Goal: Information Seeking & Learning: Compare options

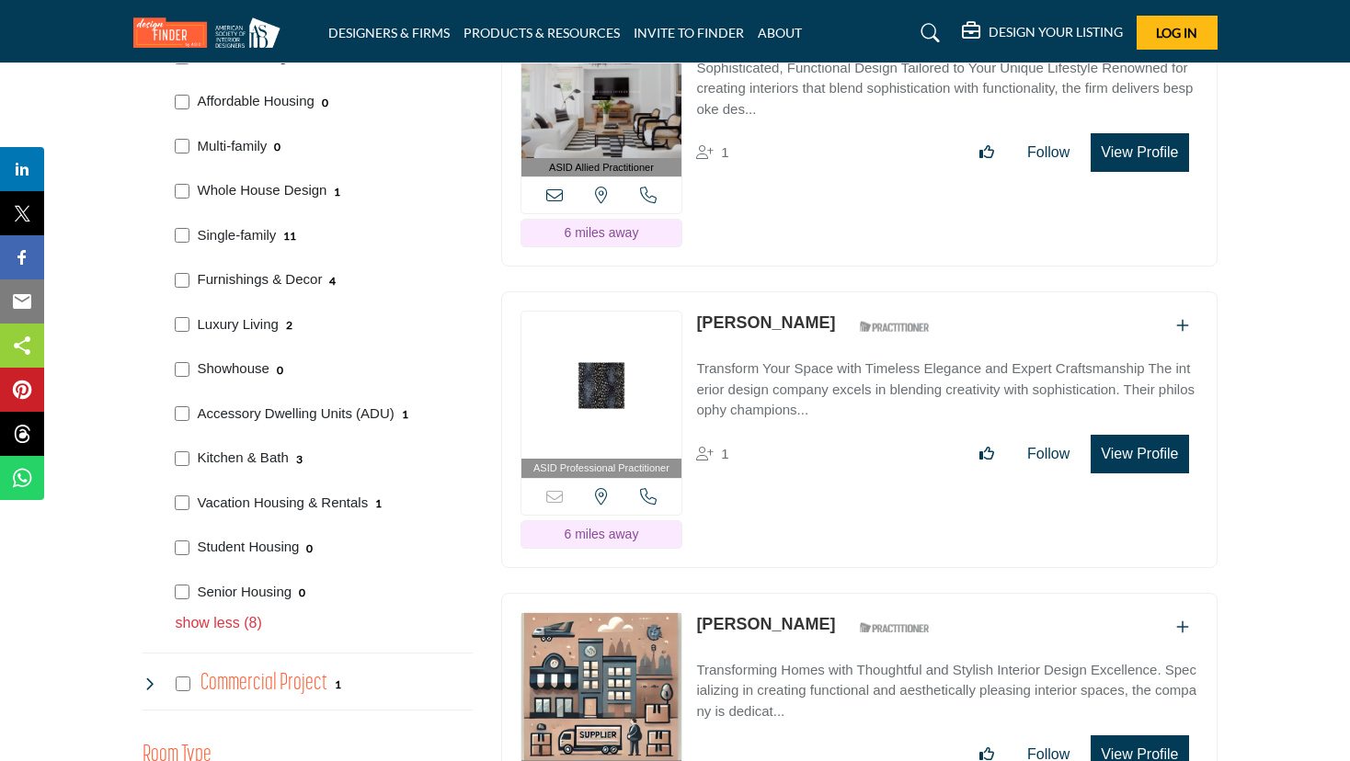
scroll to position [1287, 0]
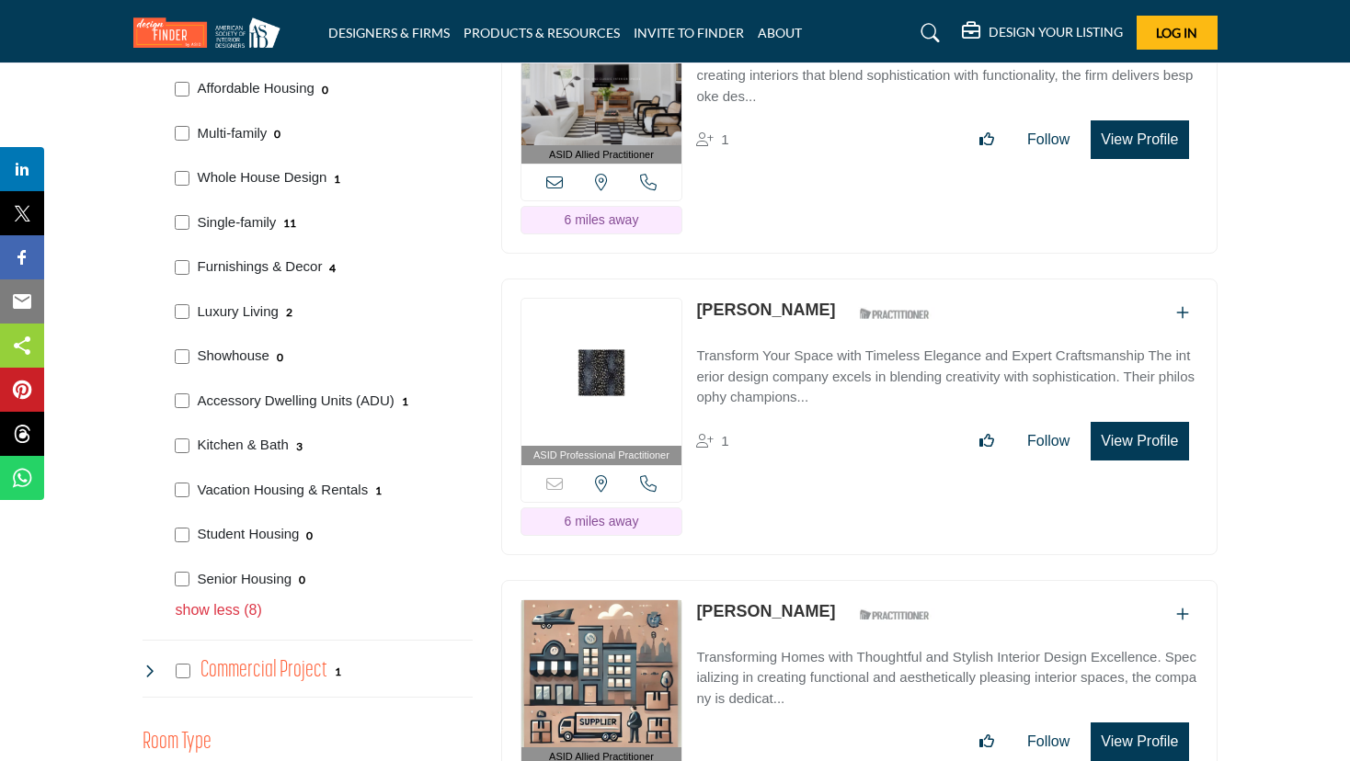
click at [759, 303] on link "Sunshine Tutt-Kattan" at bounding box center [765, 310] width 139 height 18
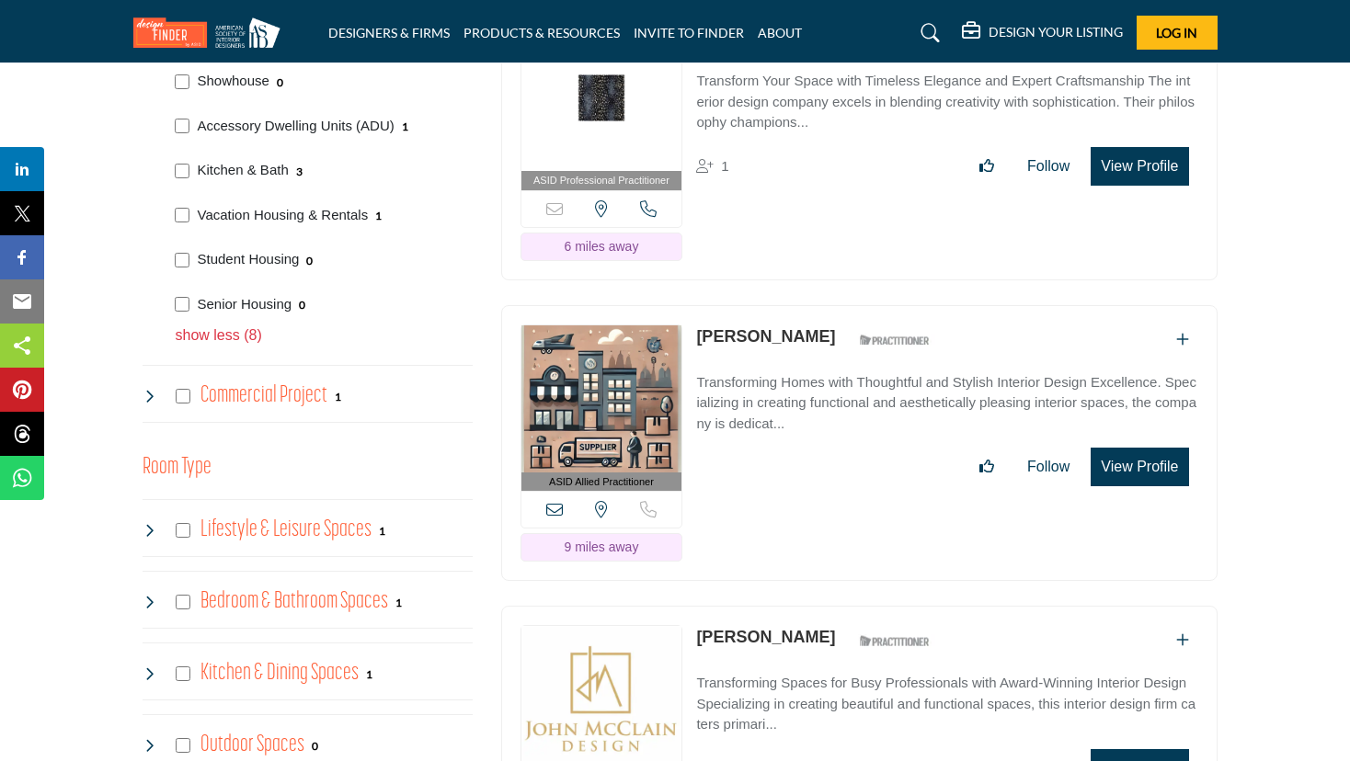
scroll to position [1563, 0]
click at [807, 326] on link "[PERSON_NAME]" at bounding box center [765, 335] width 139 height 18
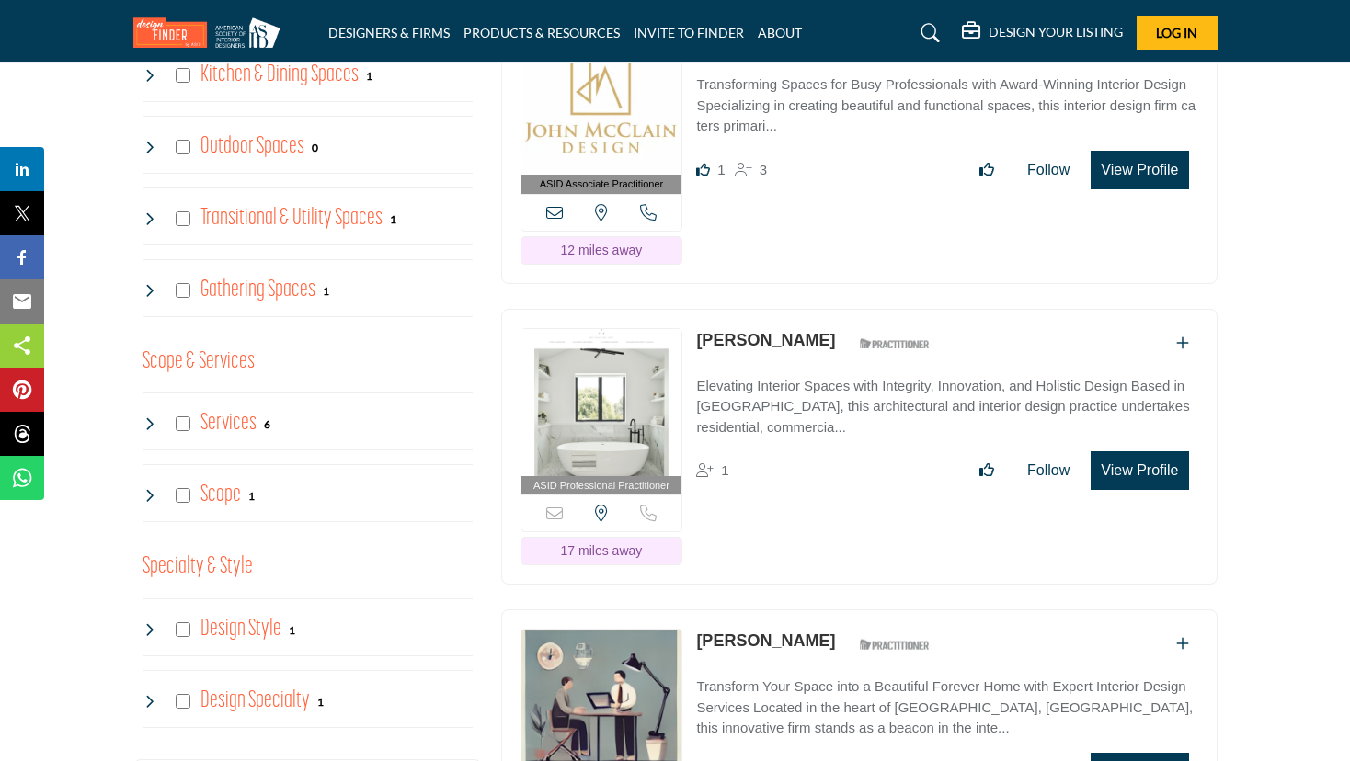
scroll to position [2207, 0]
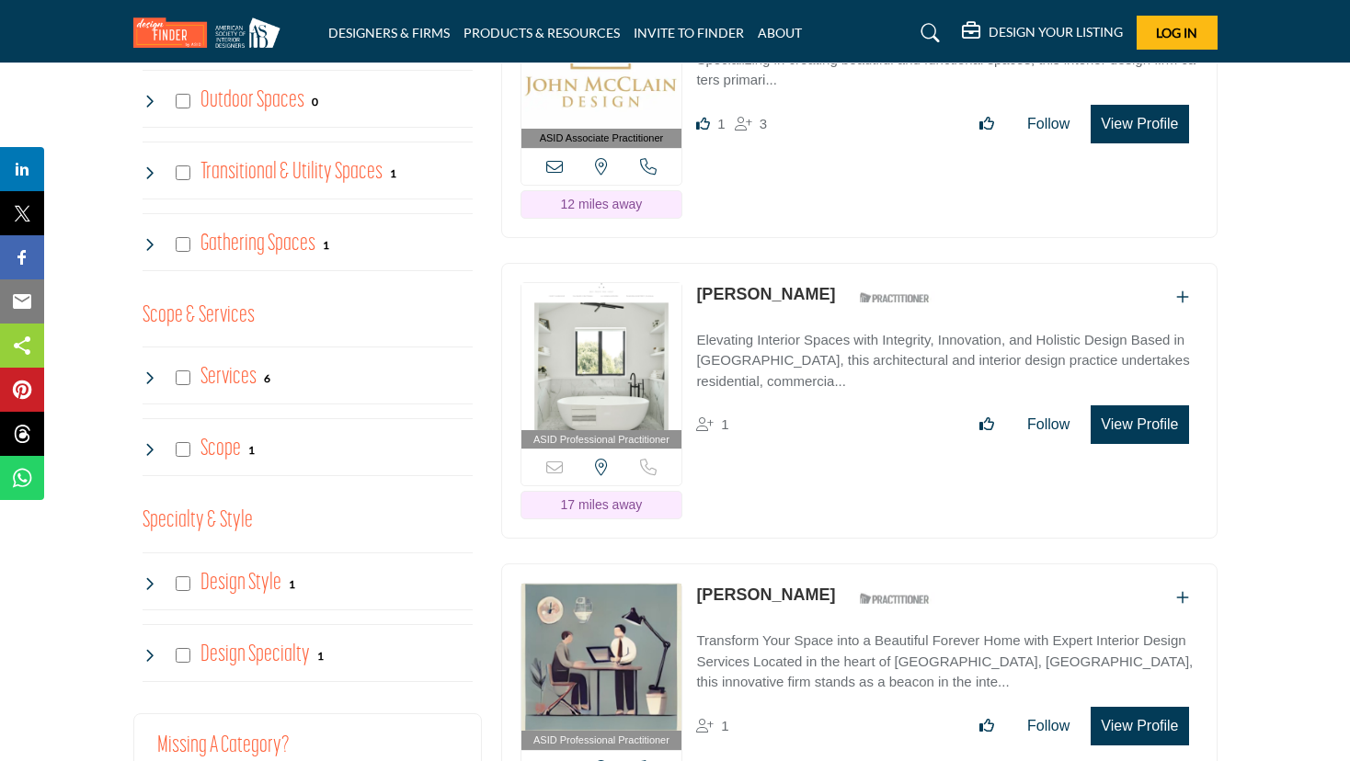
click at [739, 290] on link "Tanya Paz" at bounding box center [765, 294] width 139 height 18
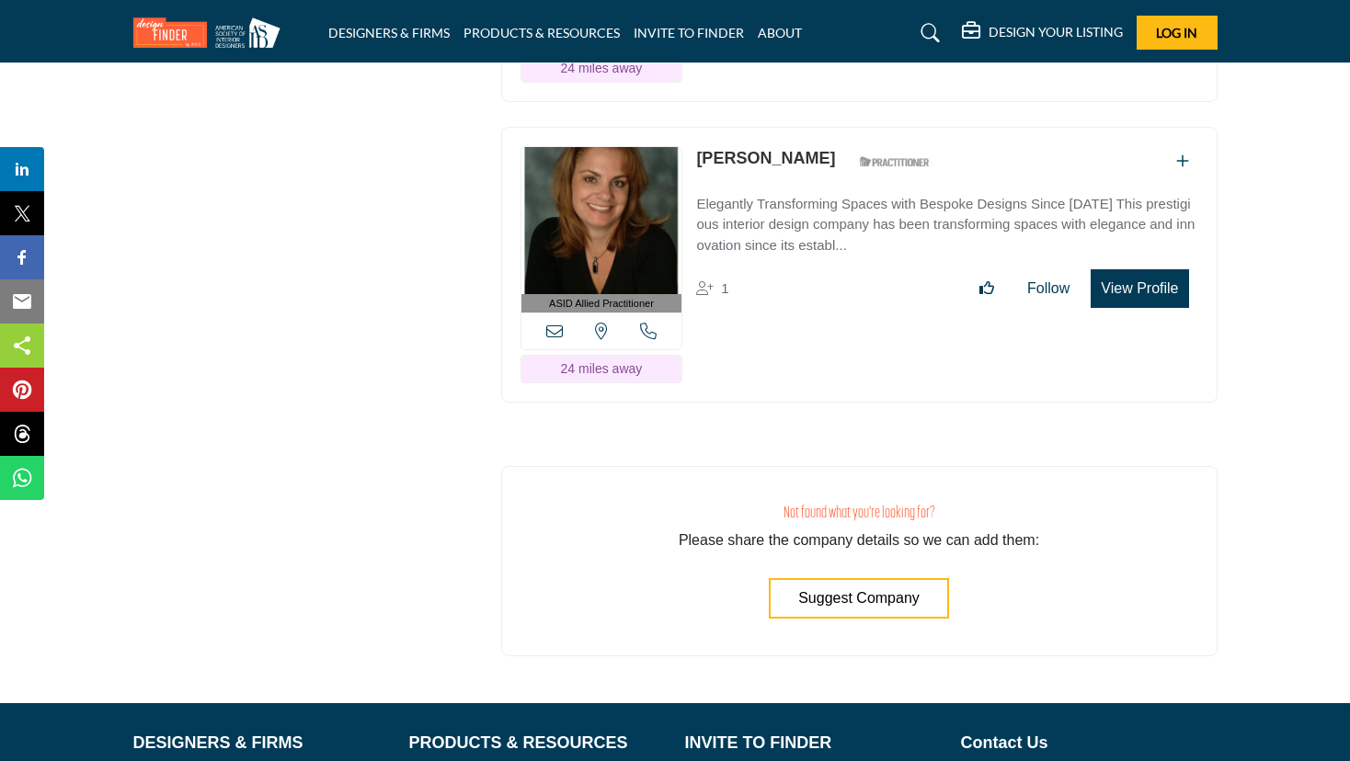
scroll to position [4782, 0]
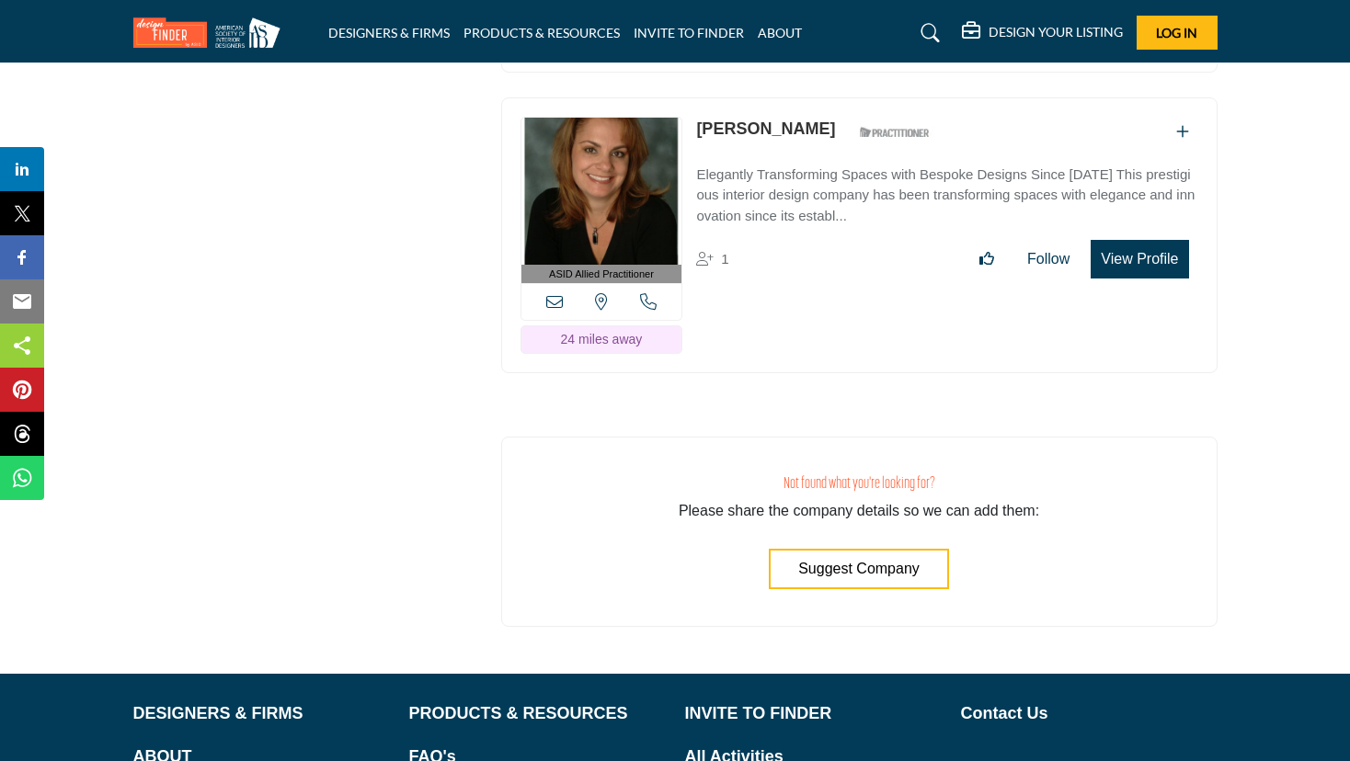
click at [774, 125] on p "Valerie McDermott" at bounding box center [765, 129] width 139 height 25
click at [774, 120] on link "Valerie McDermott" at bounding box center [765, 129] width 139 height 18
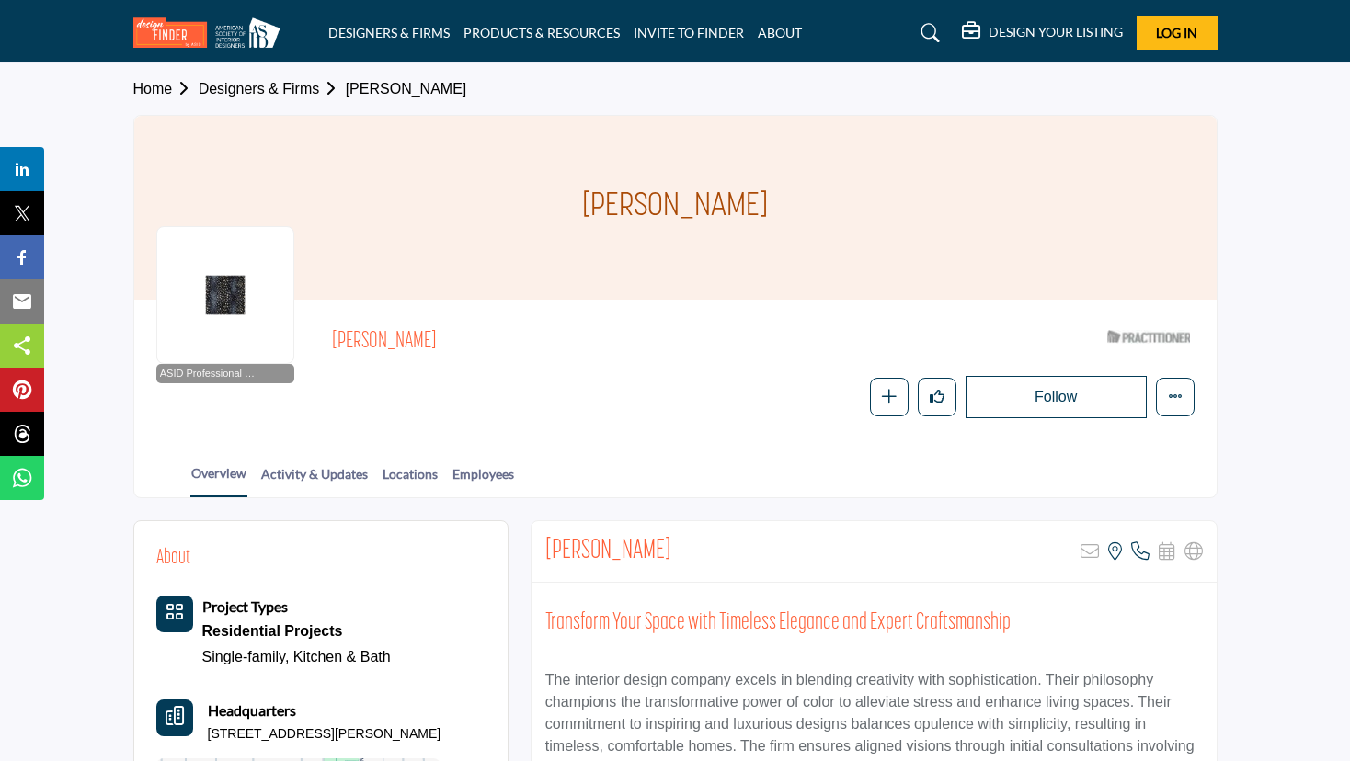
drag, startPoint x: 351, startPoint y: 353, endPoint x: 308, endPoint y: 351, distance: 43.3
click at [308, 351] on div "ASID Professional Practitioner ASID Professional Practitioners have successfull…" at bounding box center [675, 370] width 1038 height 97
copy span "Sunshine Tutt-Kattan"
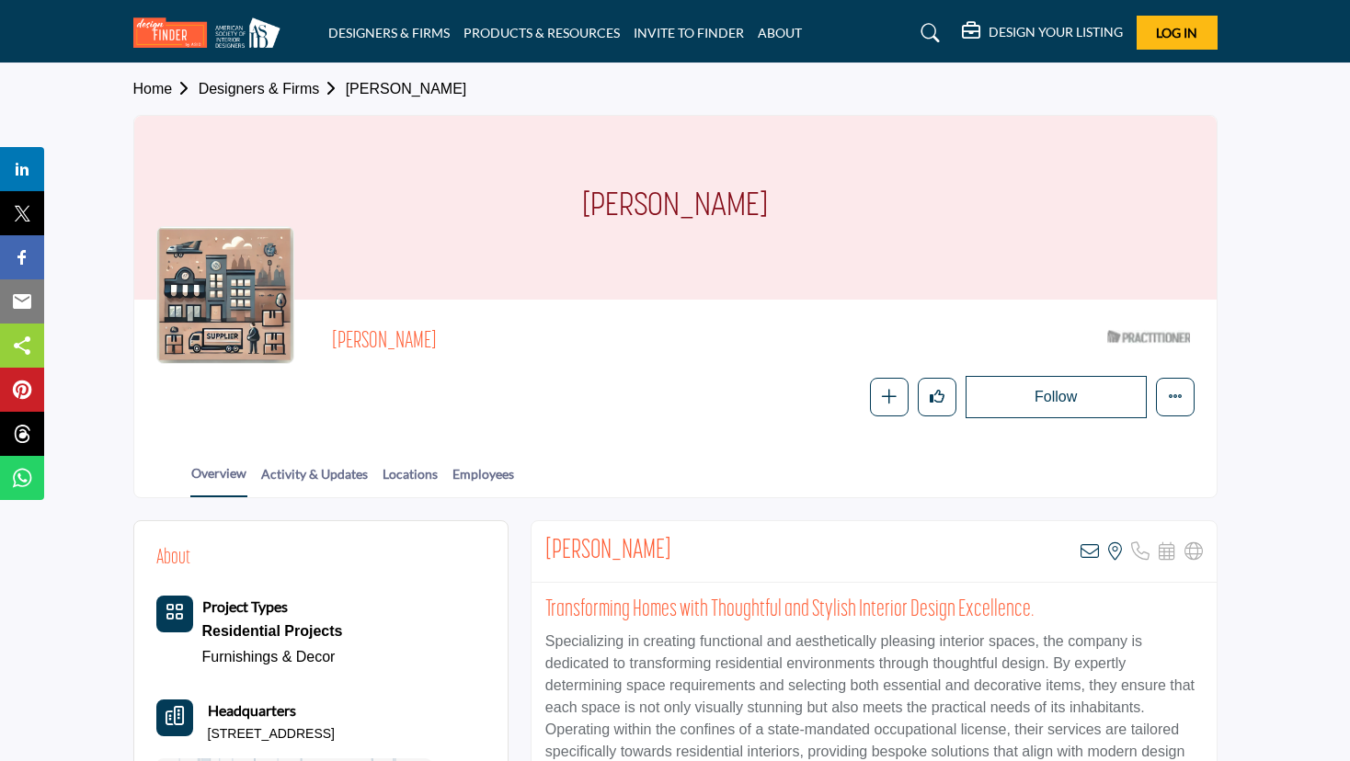
drag, startPoint x: 622, startPoint y: 561, endPoint x: 525, endPoint y: 555, distance: 96.8
copy h2 "[PERSON_NAME]"
click at [756, 349] on span "Manuel Barrantes Rodriguez" at bounding box center [582, 342] width 501 height 30
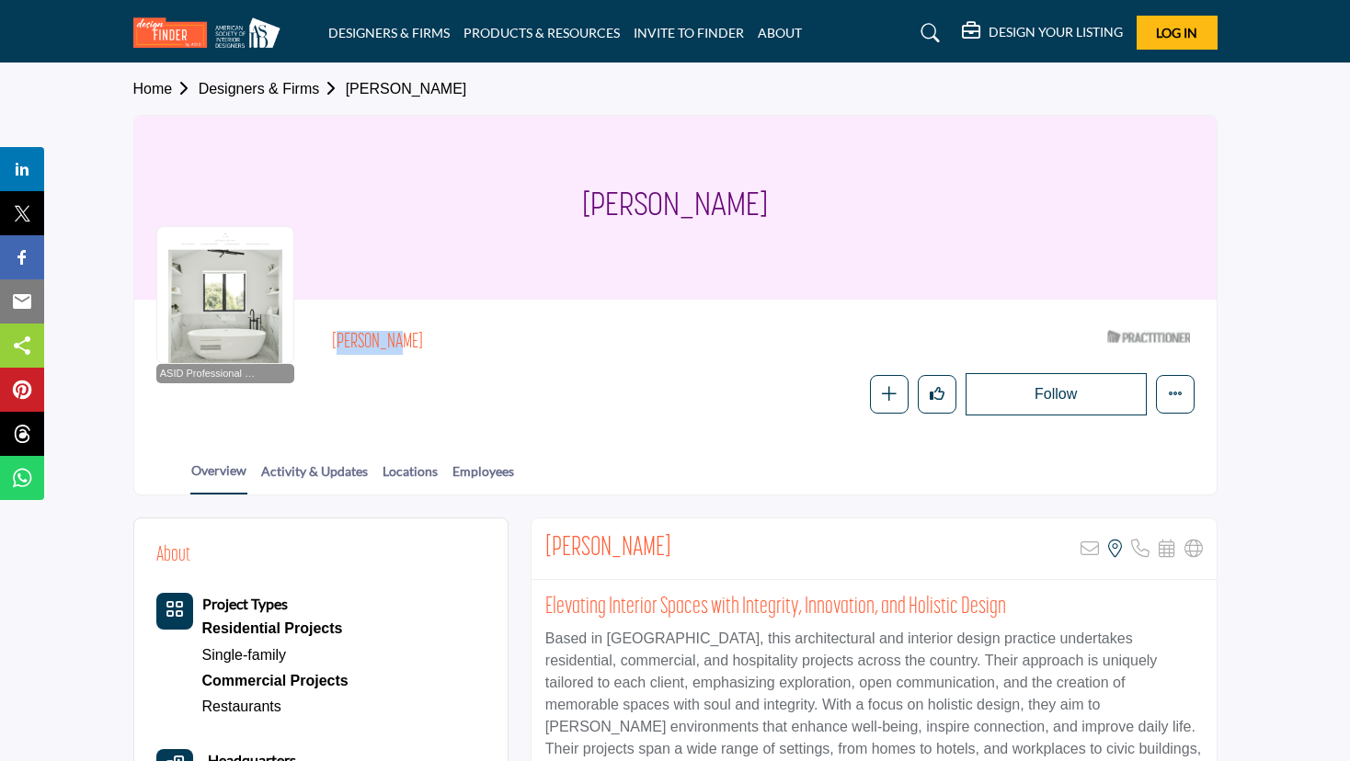
drag, startPoint x: 403, startPoint y: 337, endPoint x: 327, endPoint y: 336, distance: 75.4
click at [327, 336] on div "ASID Professional Practitioner ASID Professional Practitioners have successfull…" at bounding box center [675, 369] width 1038 height 94
copy h2 "Tanya Paz"
click at [575, 368] on div "Tanya Paz ASID Qualified Practitioner who validates work and experience to hold…" at bounding box center [763, 369] width 862 height 94
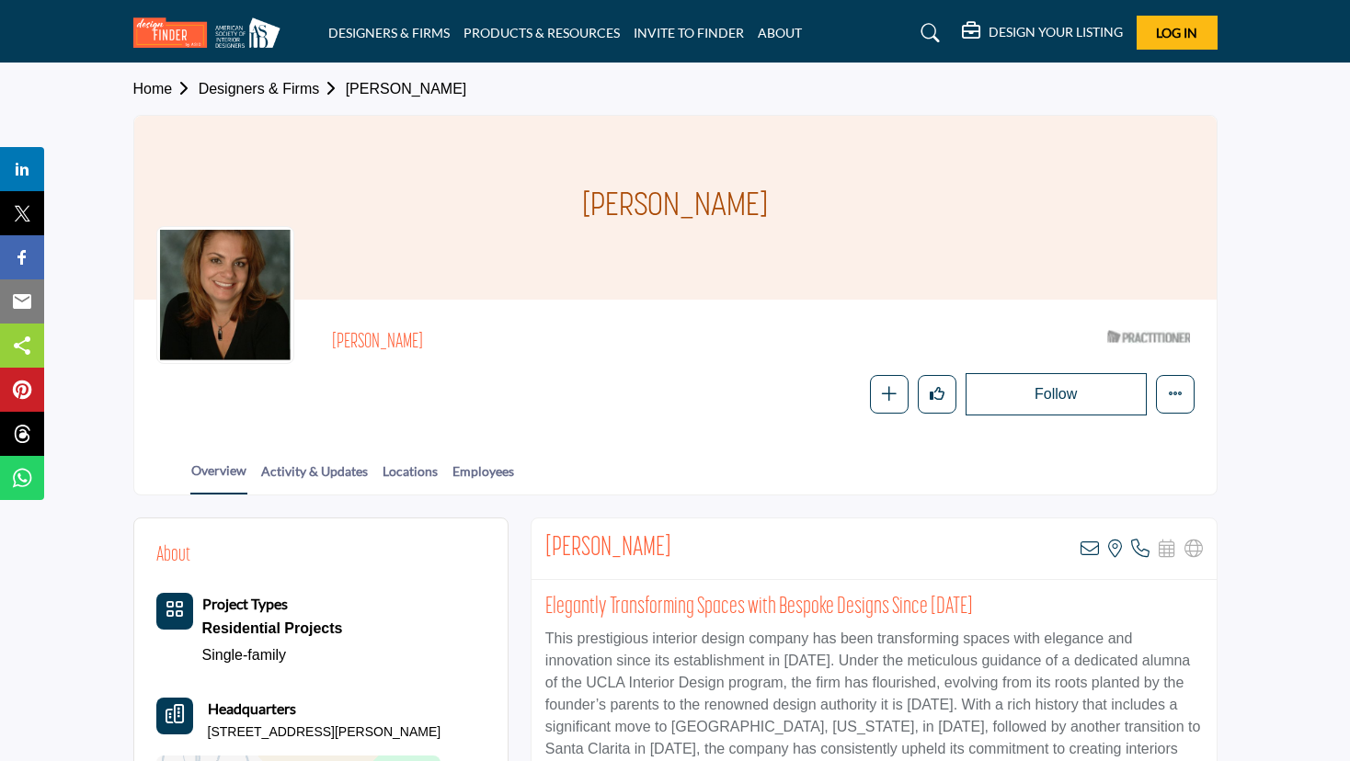
drag, startPoint x: 448, startPoint y: 343, endPoint x: 413, endPoint y: 342, distance: 35.0
click at [326, 344] on div "Valerie McDermott ASID Qualified Practitioner who validates work and experience…" at bounding box center [675, 369] width 1038 height 94
copy h2 "Valerie McDermott"
click at [581, 353] on h2 "Valerie McDermott" at bounding box center [585, 343] width 506 height 24
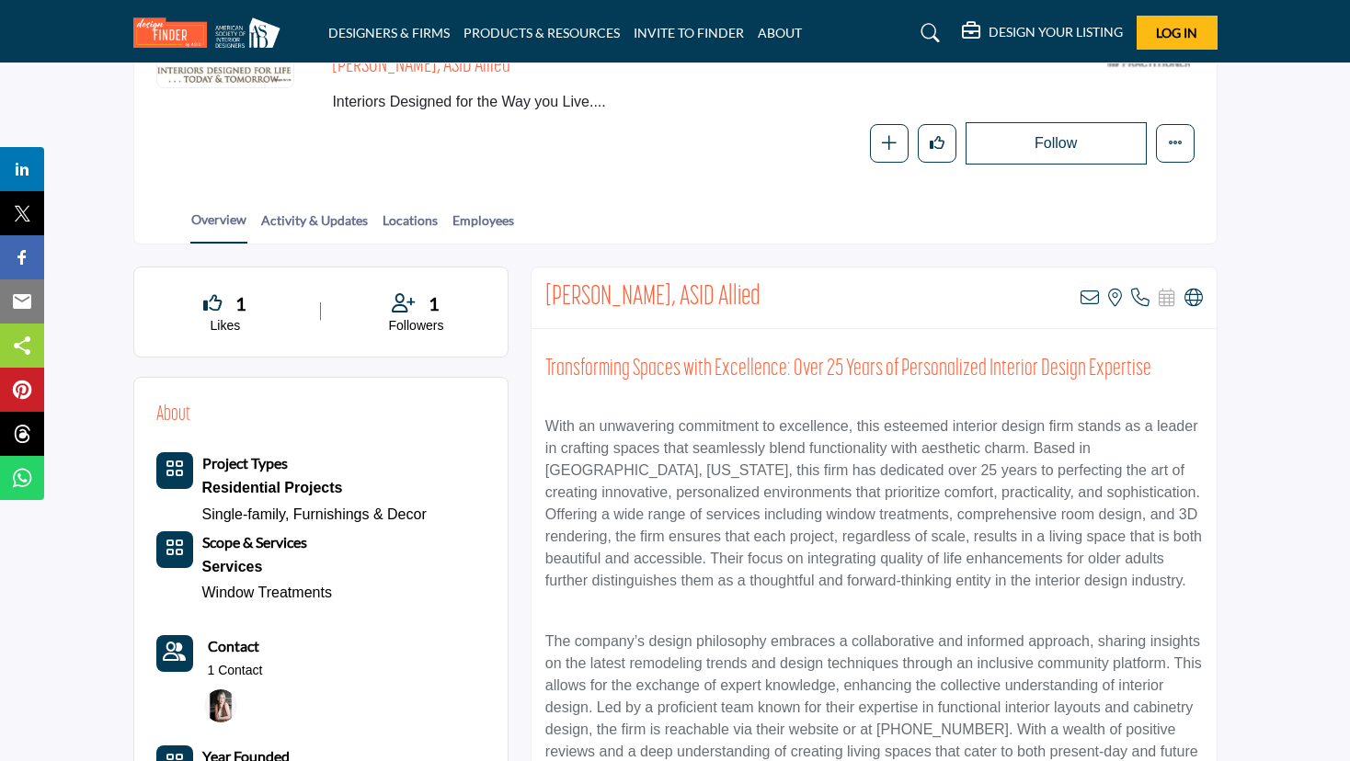
scroll to position [276, 0]
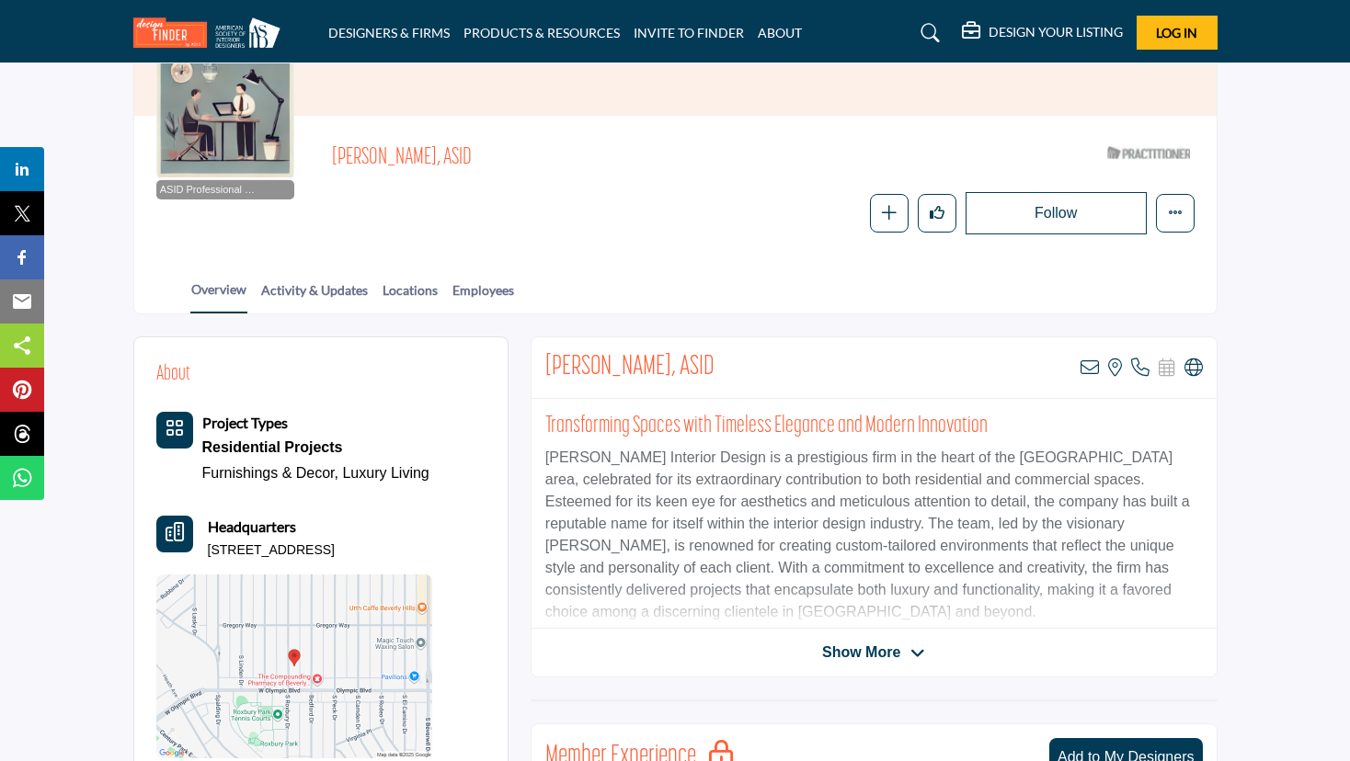
scroll to position [184, 0]
click at [726, 272] on div "Overview Activity & Updates Locations Employees" at bounding box center [698, 285] width 1036 height 57
